Goal: Task Accomplishment & Management: Use online tool/utility

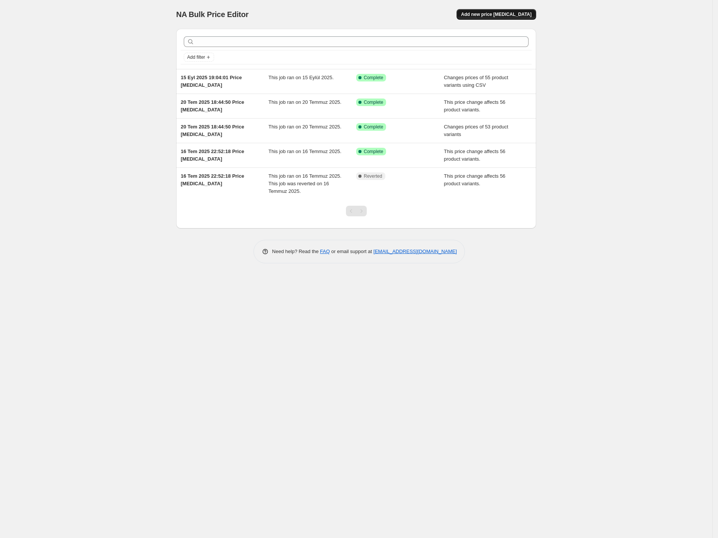
click at [495, 12] on span "Add new price [MEDICAL_DATA]" at bounding box center [496, 14] width 70 height 6
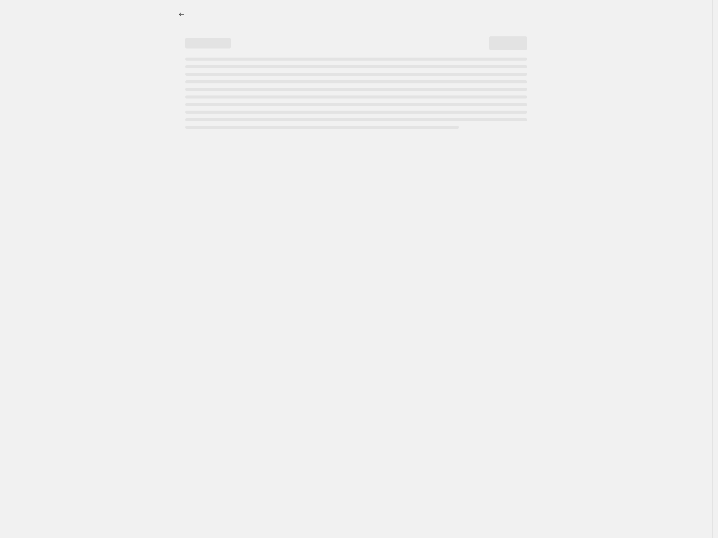
select select "percentage"
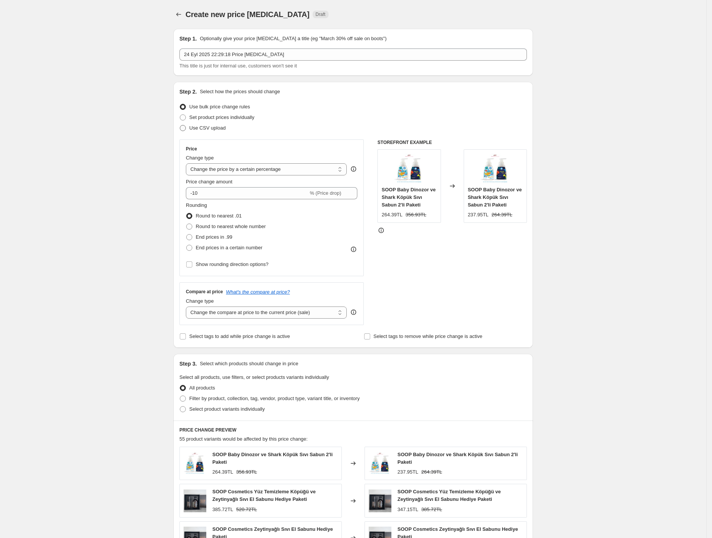
click at [209, 125] on span "Use CSV upload" at bounding box center [207, 128] width 36 height 6
click at [180, 125] on input "Use CSV upload" at bounding box center [180, 125] width 0 height 0
radio input "true"
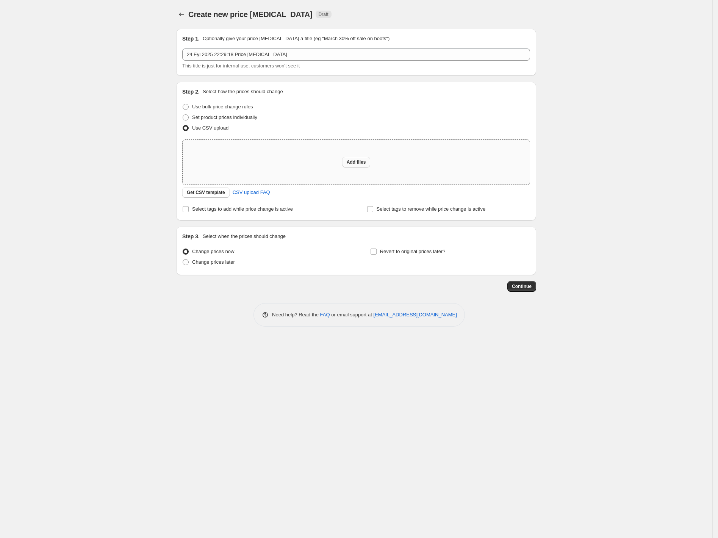
click at [351, 163] on span "Add files" at bounding box center [356, 162] width 19 height 6
click at [365, 163] on span "Add files" at bounding box center [356, 162] width 19 height 6
type input "C:\fakepath\csv_template_user_60171.csv"
click at [360, 157] on button "Add files" at bounding box center [356, 162] width 28 height 11
click at [348, 164] on span "Add files" at bounding box center [356, 162] width 19 height 6
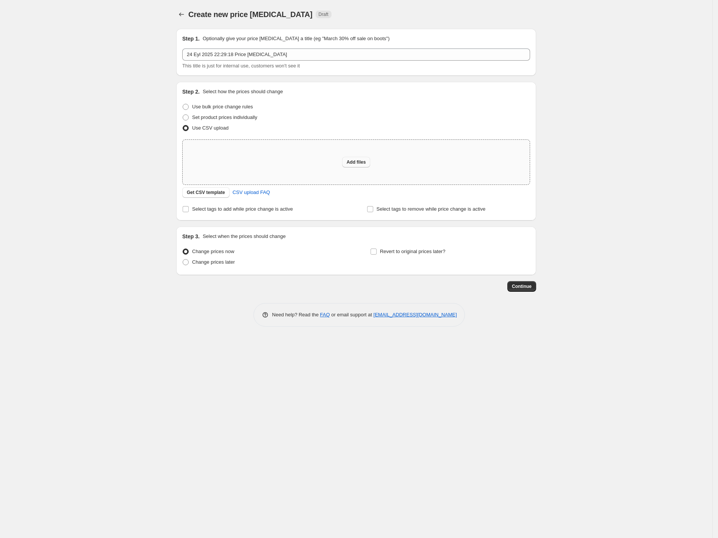
type input "C:\fakepath\csv_template_user_60171 (1).csv"
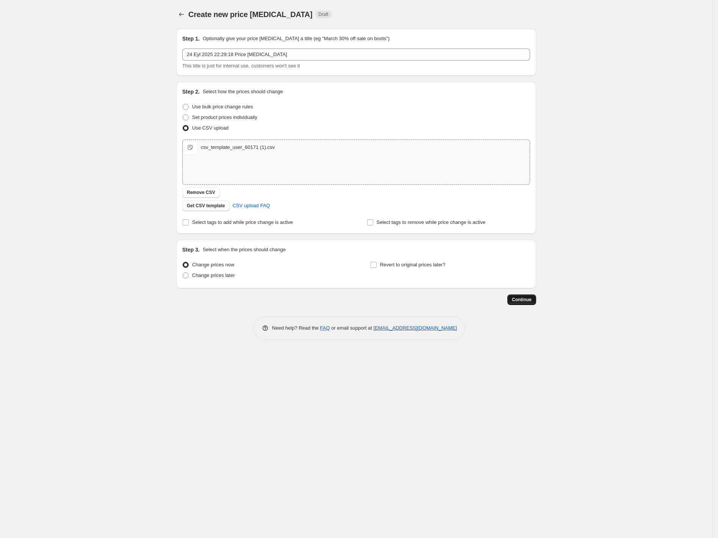
click at [520, 303] on button "Continue" at bounding box center [521, 299] width 29 height 11
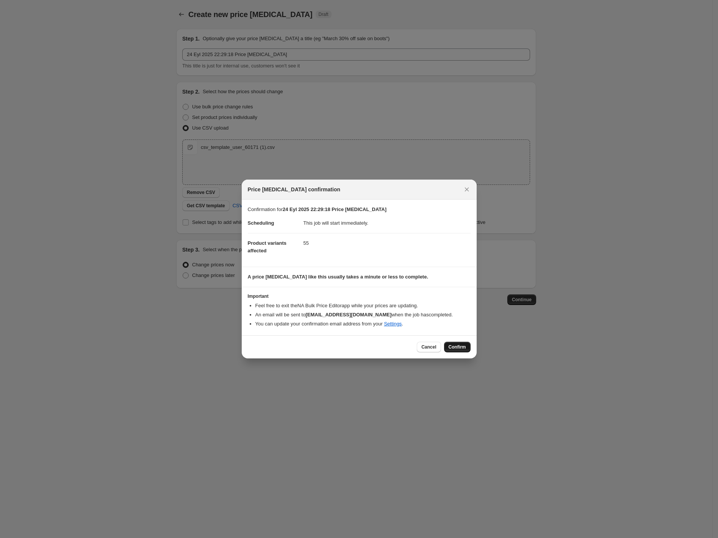
click at [461, 344] on span "Confirm" at bounding box center [456, 347] width 17 height 6
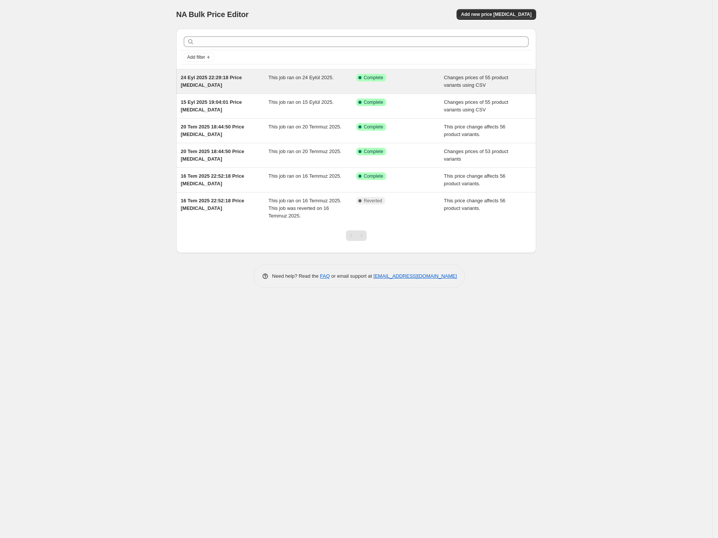
click at [340, 84] on div "This job ran on 24 Eylül 2025." at bounding box center [313, 81] width 88 height 15
